Goal: Information Seeking & Learning: Learn about a topic

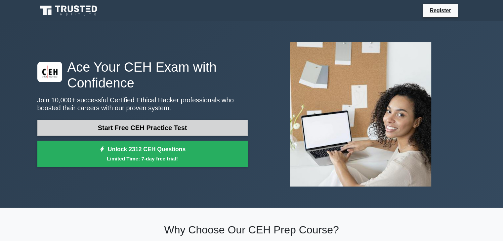
drag, startPoint x: 0, startPoint y: 0, endPoint x: 148, endPoint y: 128, distance: 195.6
click at [148, 128] on link "Start Free CEH Practice Test" at bounding box center [142, 128] width 210 height 16
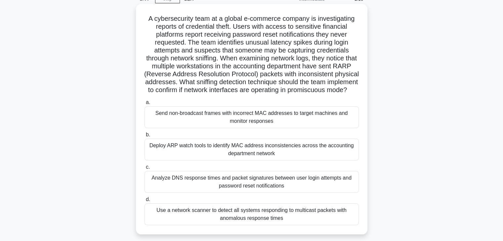
scroll to position [34, 0]
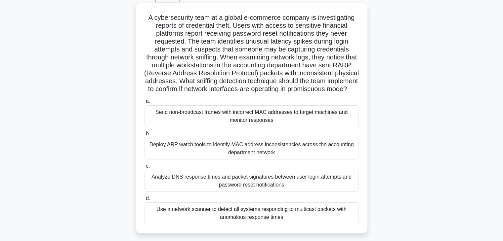
click at [228, 160] on div "Deploy ARP watch tools to identify MAC address inconsistencies across the accou…" at bounding box center [252, 149] width 214 height 22
click at [145, 136] on input "b. Deploy ARP watch tools to identify MAC address inconsistencies across the ac…" at bounding box center [145, 134] width 0 height 4
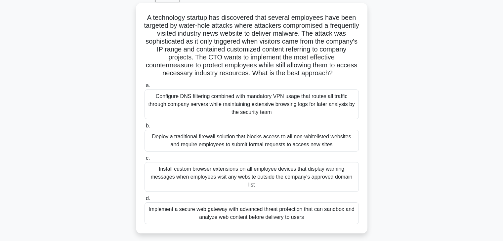
scroll to position [0, 0]
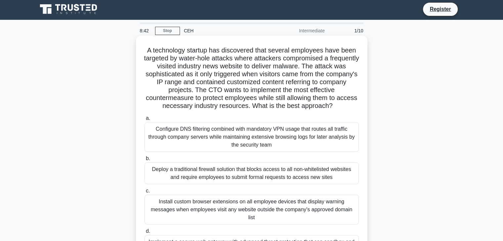
click at [212, 139] on div "a. Configure DNS filtering combined with mandatory VPN usage that routes all tr…" at bounding box center [252, 186] width 222 height 146
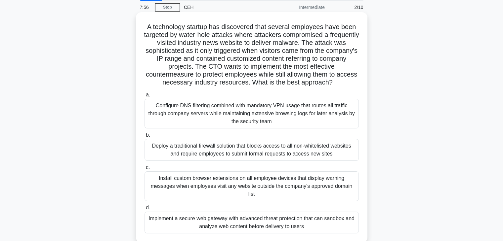
scroll to position [33, 0]
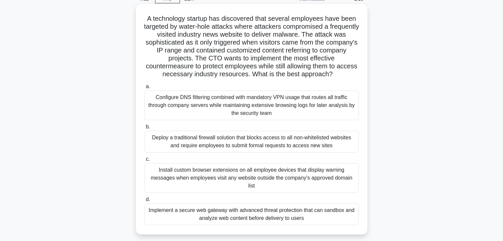
click at [231, 117] on div "Configure DNS filtering combined with mandatory VPN usage that routes all traff…" at bounding box center [252, 106] width 214 height 30
click at [145, 89] on input "a. Configure DNS filtering combined with mandatory VPN usage that routes all tr…" at bounding box center [145, 87] width 0 height 4
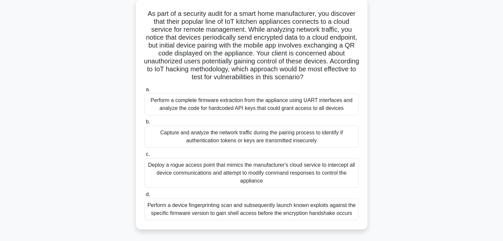
scroll to position [38, 0]
click at [242, 104] on div "Perform a complete firmware extraction from the appliance using UART interfaces…" at bounding box center [252, 104] width 214 height 22
click at [145, 92] on input "a. Perform a complete firmware extraction from the appliance using UART interfa…" at bounding box center [145, 89] width 0 height 4
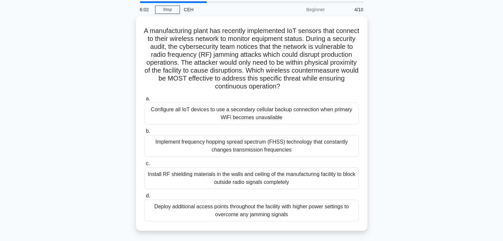
scroll to position [24, 0]
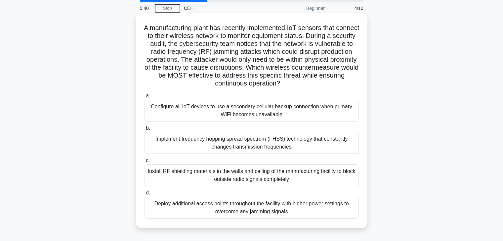
click at [214, 177] on div "Install RF shielding materials in the walls and ceiling of the manufacturing fa…" at bounding box center [252, 176] width 214 height 22
click at [145, 163] on input "c. Install RF shielding materials in the walls and ceiling of the manufacturing…" at bounding box center [145, 161] width 0 height 4
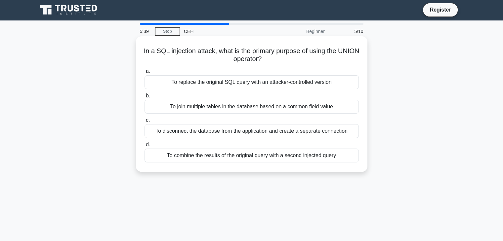
scroll to position [0, 0]
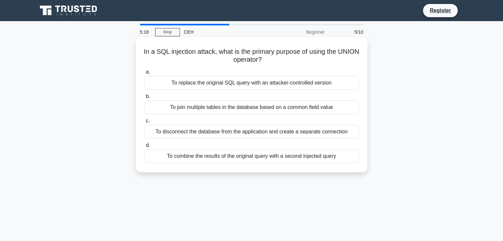
click at [212, 155] on div "To combine the results of the original query with a second injected query" at bounding box center [252, 157] width 214 height 14
click at [145, 148] on input "d. To combine the results of the original query with a second injected query" at bounding box center [145, 146] width 0 height 4
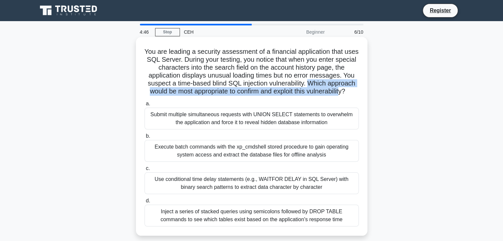
drag, startPoint x: 309, startPoint y: 83, endPoint x: 344, endPoint y: 91, distance: 36.3
click at [344, 91] on h5 "You are leading a security assessment of a financial application that uses SQL …" at bounding box center [252, 72] width 216 height 48
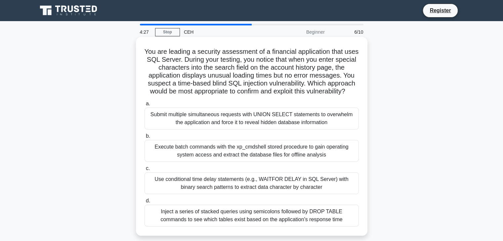
click at [204, 183] on div "Use conditional time delay statements (e.g., WAITFOR DELAY in SQL Server) with …" at bounding box center [252, 184] width 214 height 22
click at [145, 171] on input "c. Use conditional time delay statements (e.g., WAITFOR DELAY in SQL Server) wi…" at bounding box center [145, 169] width 0 height 4
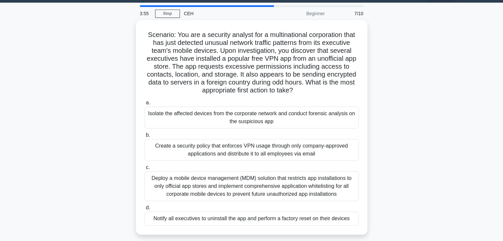
scroll to position [20, 0]
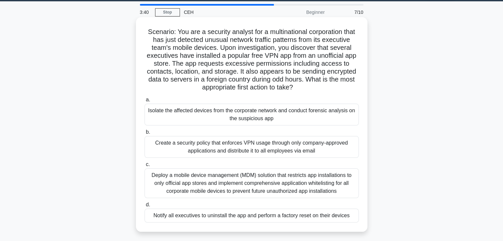
click at [223, 183] on div "Deploy a mobile device management (MDM) solution that restricts app installatio…" at bounding box center [252, 184] width 214 height 30
click at [145, 167] on input "c. Deploy a mobile device management (MDM) solution that restricts app installa…" at bounding box center [145, 165] width 0 height 4
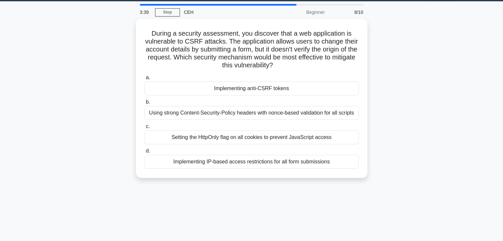
scroll to position [0, 0]
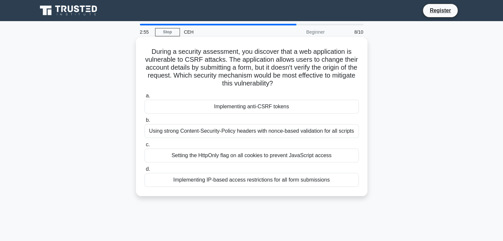
click at [199, 135] on div "Using strong Content-Security-Policy headers with nonce-based validation for al…" at bounding box center [252, 131] width 214 height 14
click at [145, 123] on input "b. Using strong Content-Security-Policy headers with nonce-based validation for…" at bounding box center [145, 120] width 0 height 4
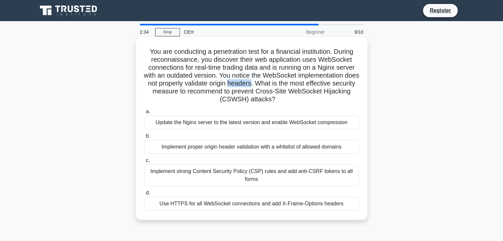
drag, startPoint x: 249, startPoint y: 85, endPoint x: 273, endPoint y: 85, distance: 23.5
click at [273, 85] on h5 "You are conducting a penetration test for a financial institution. During recon…" at bounding box center [252, 76] width 216 height 56
click at [227, 175] on div "Implement strong Content Security Policy (CSP) rules and add anti-CSRF tokens t…" at bounding box center [252, 176] width 214 height 22
click at [145, 163] on input "c. Implement strong Content Security Policy (CSP) rules and add anti-CSRF token…" at bounding box center [145, 161] width 0 height 4
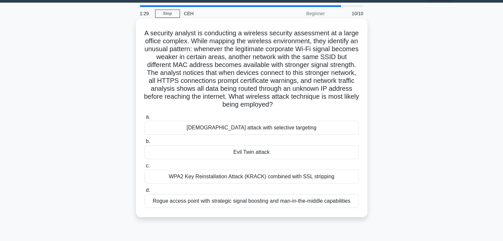
scroll to position [19, 0]
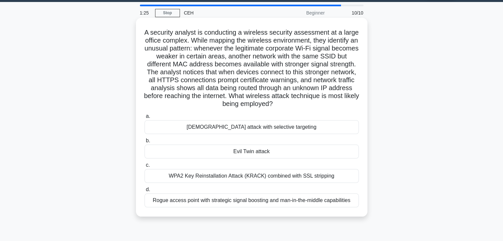
click at [220, 201] on div "Rogue access point with strategic signal boosting and man-in-the-middle capabil…" at bounding box center [252, 201] width 214 height 14
click at [145, 192] on input "d. Rogue access point with strategic signal boosting and man-in-the-middle capa…" at bounding box center [145, 190] width 0 height 4
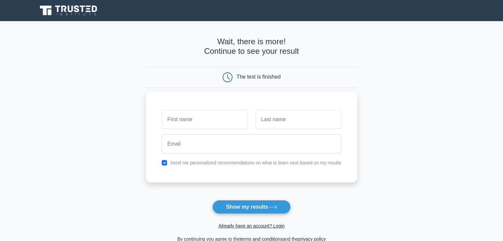
click at [234, 120] on input "text" at bounding box center [205, 119] width 86 height 19
type input "Srinath"
click at [251, 200] on button "Show my results" at bounding box center [251, 207] width 78 height 14
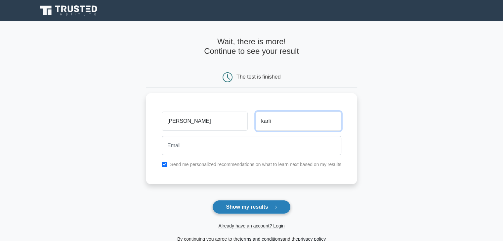
type input "karli"
click at [263, 209] on button "Show my results" at bounding box center [251, 207] width 78 height 14
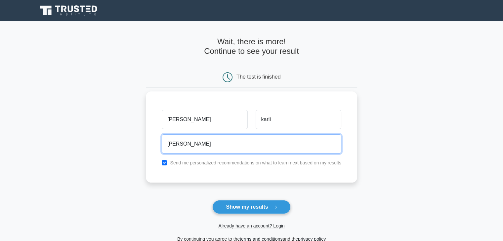
type input "srinathkarli2@gmail.com"
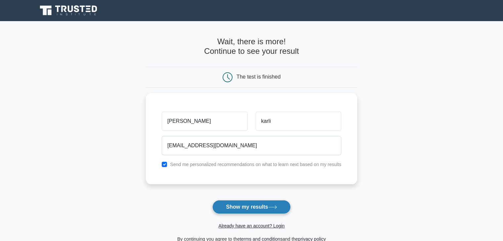
click at [248, 206] on button "Show my results" at bounding box center [251, 207] width 78 height 14
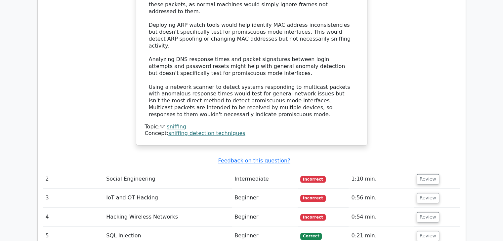
scroll to position [913, 0]
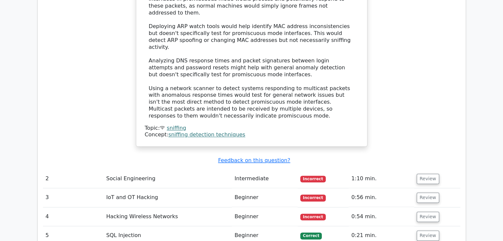
click at [267, 170] on td "Intermediate" at bounding box center [265, 179] width 66 height 19
click at [422, 174] on button "Review" at bounding box center [428, 179] width 22 height 10
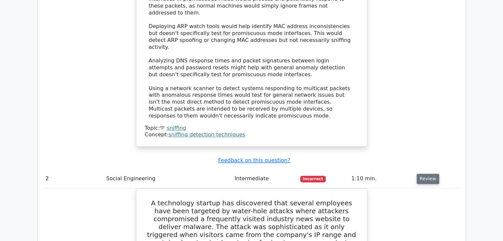
click at [422, 174] on button "Review" at bounding box center [428, 179] width 22 height 10
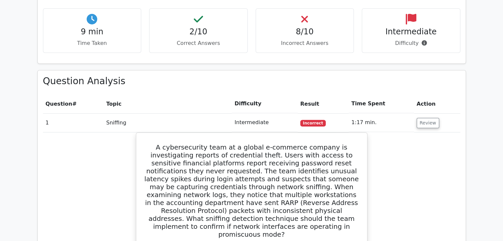
scroll to position [470, 0]
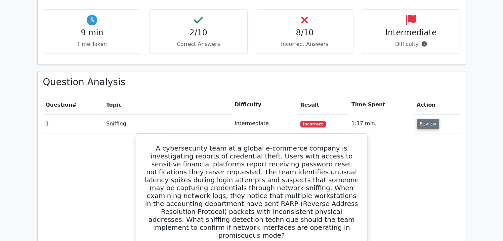
click at [428, 119] on button "Review" at bounding box center [428, 124] width 22 height 10
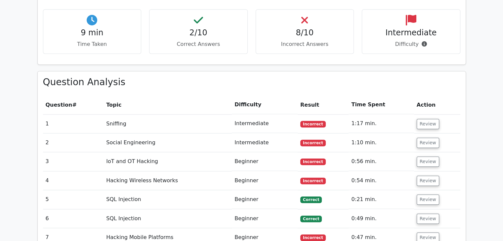
click at [429, 134] on td "Review" at bounding box center [437, 143] width 46 height 19
click at [426, 138] on button "Review" at bounding box center [428, 143] width 22 height 10
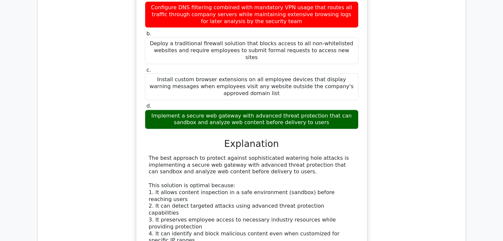
scroll to position [722, 0]
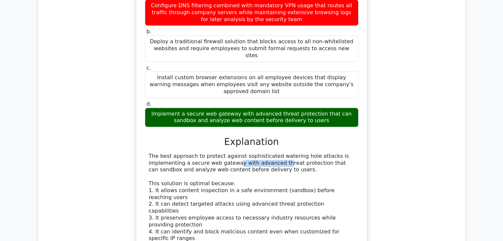
drag, startPoint x: 187, startPoint y: 111, endPoint x: 233, endPoint y: 108, distance: 46.1
click at [233, 153] on div "The best approach to protect against sophisticated watering hole attacks is imp…" at bounding box center [252, 239] width 206 height 172
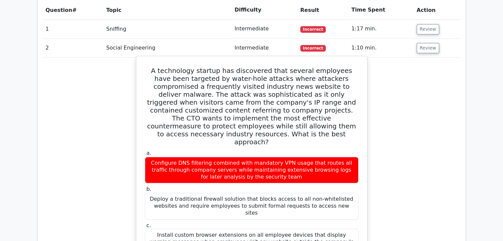
scroll to position [564, 0]
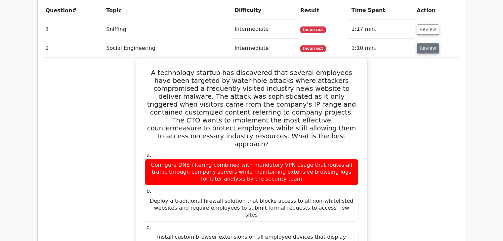
click at [430, 43] on button "Review" at bounding box center [428, 48] width 22 height 10
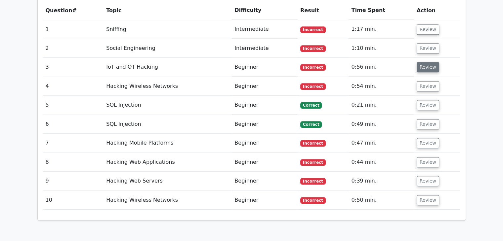
click at [417, 62] on button "Review" at bounding box center [428, 67] width 22 height 10
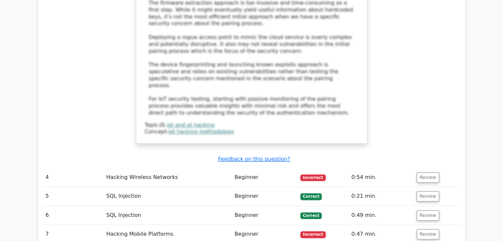
scroll to position [976, 0]
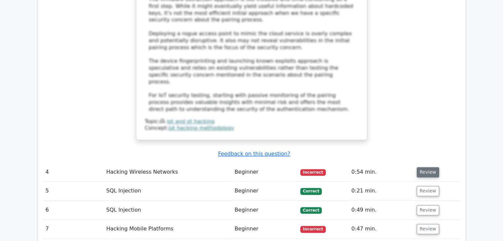
click at [425, 167] on button "Review" at bounding box center [428, 172] width 22 height 10
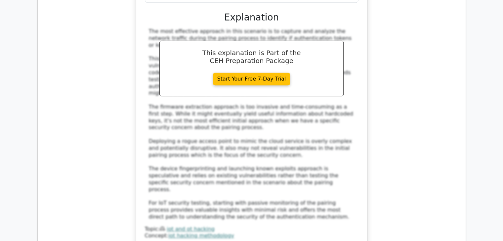
scroll to position [854, 0]
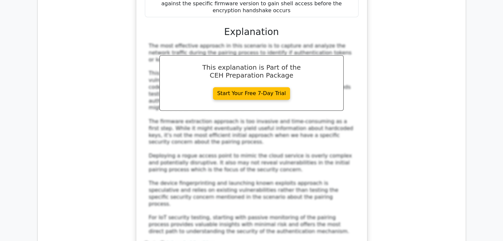
click at [361, 147] on div "As part of a security audit for a smart home manufacturer, you discover that th…" at bounding box center [252, 25] width 226 height 469
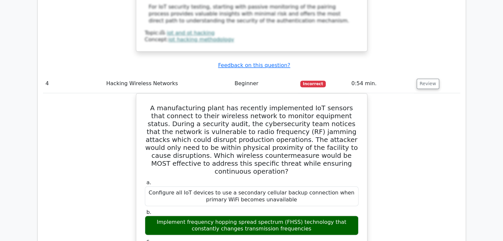
scroll to position [1063, 0]
